Goal: Task Accomplishment & Management: Manage account settings

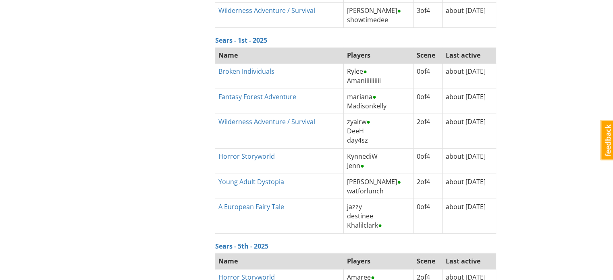
scroll to position [2235, 0]
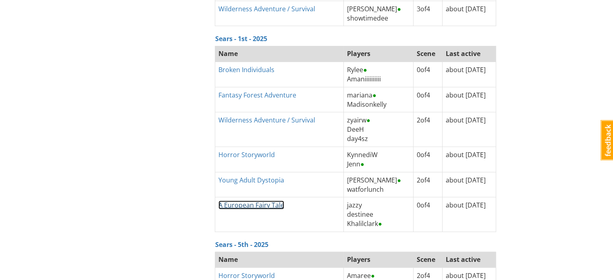
click at [270, 201] on link "A European Fairy Tale" at bounding box center [251, 205] width 66 height 9
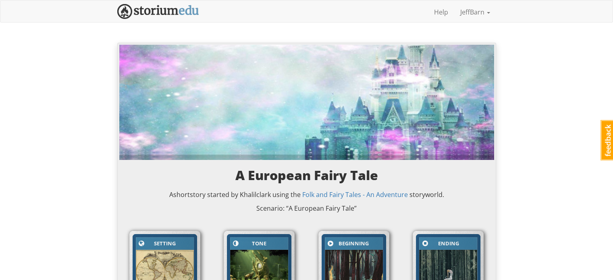
scroll to position [2235, 0]
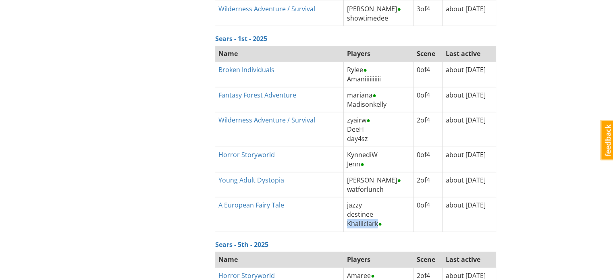
drag, startPoint x: 365, startPoint y: 217, endPoint x: 335, endPoint y: 217, distance: 30.6
click at [347, 219] on span "Khalilclark ●" at bounding box center [364, 223] width 35 height 9
copy span "Khalilclark"
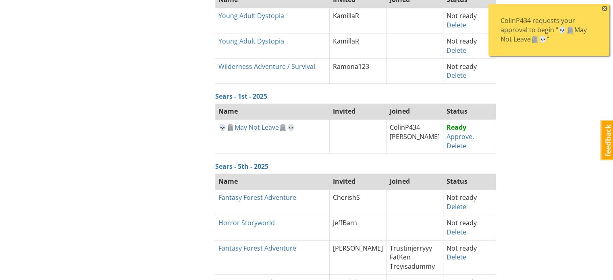
scroll to position [500, 0]
click at [455, 137] on link "Approve" at bounding box center [460, 137] width 26 height 9
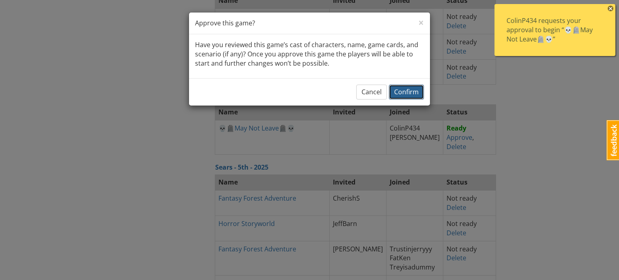
click at [413, 90] on span "Confirm" at bounding box center [406, 91] width 25 height 9
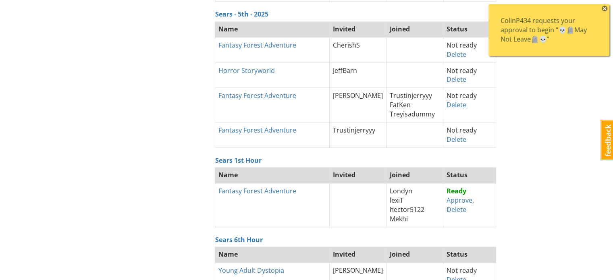
scroll to position [583, 0]
